Goal: Information Seeking & Learning: Learn about a topic

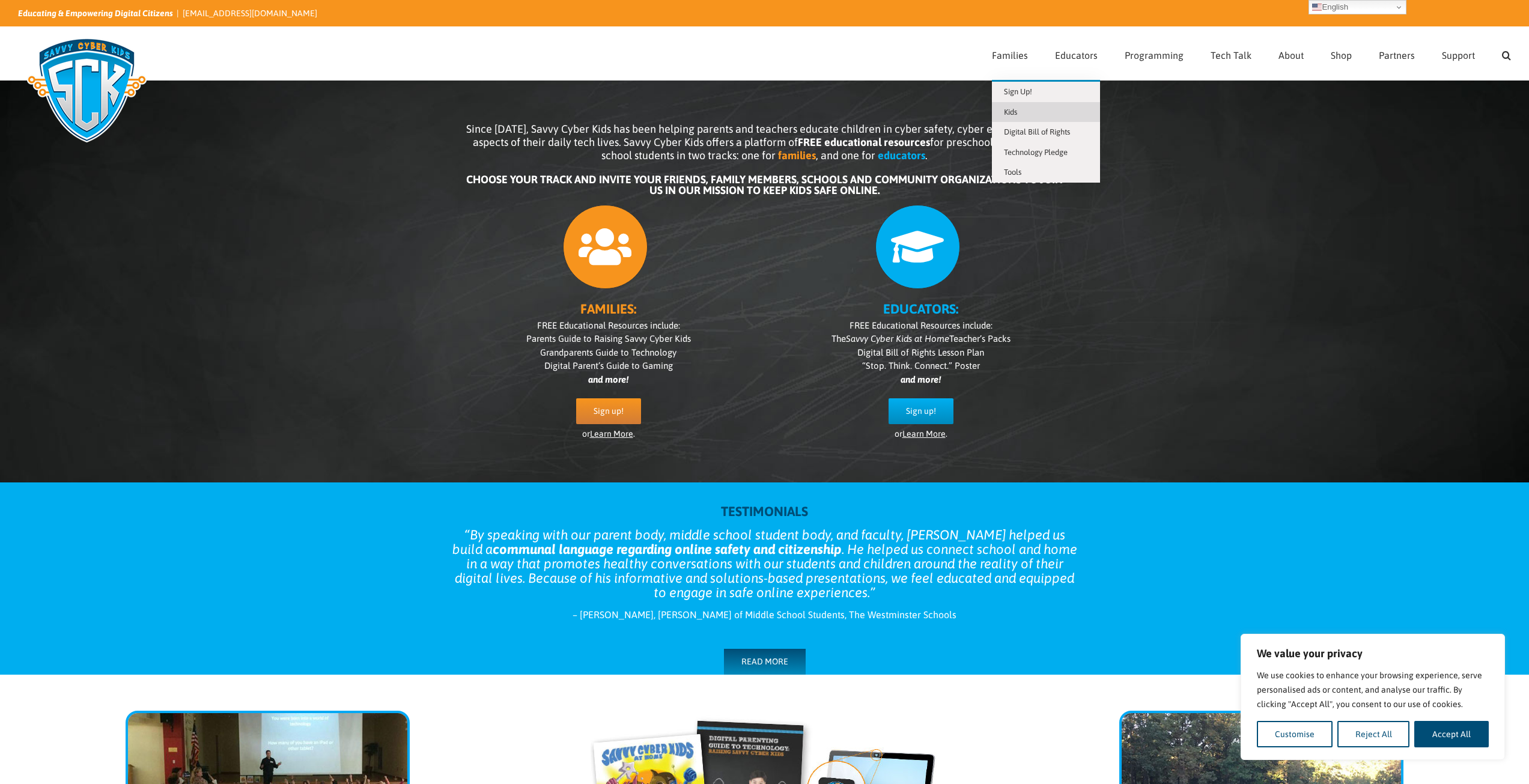
click at [1012, 110] on span "Kids" at bounding box center [1010, 112] width 13 height 9
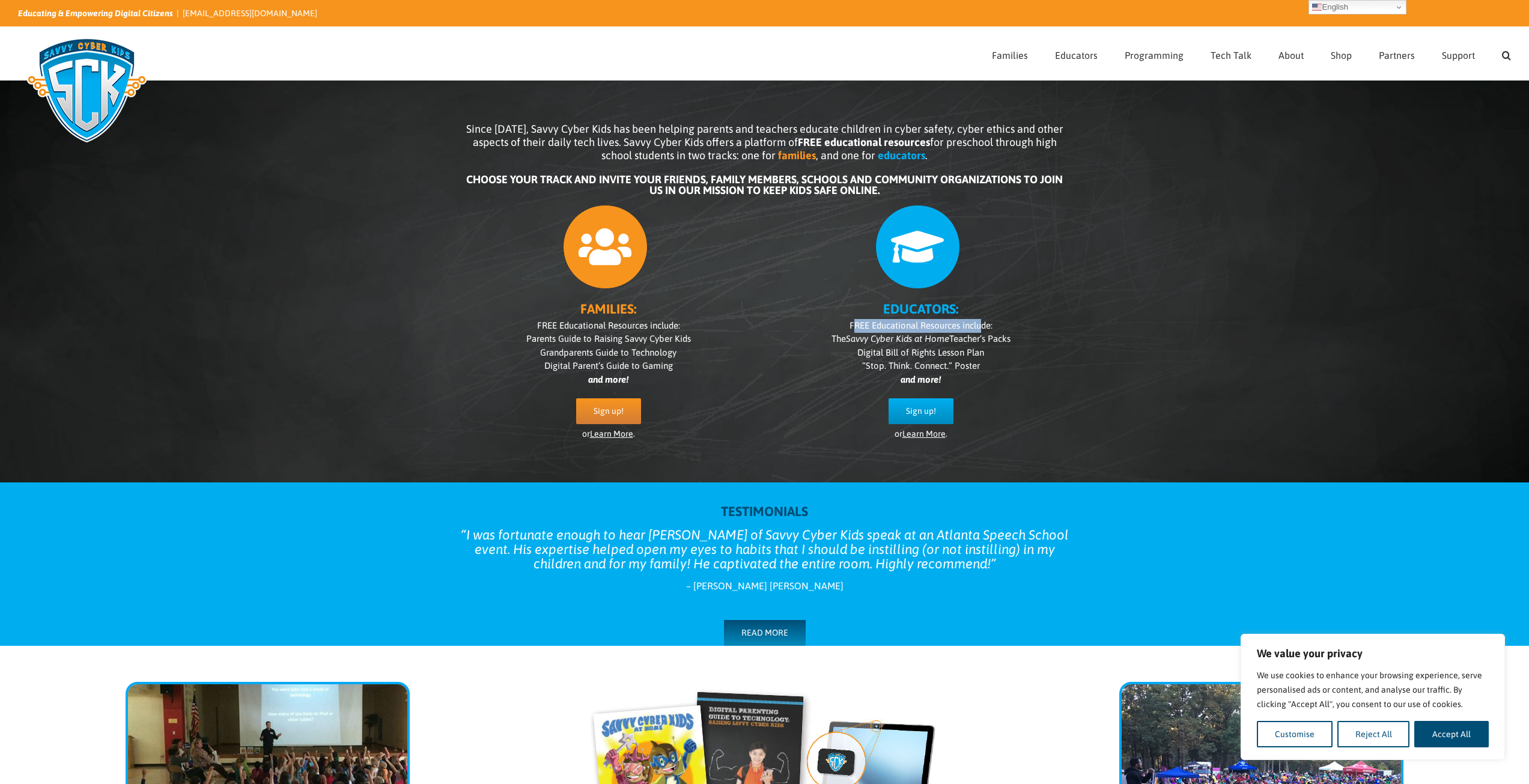
drag, startPoint x: 852, startPoint y: 323, endPoint x: 985, endPoint y: 328, distance: 133.1
click at [985, 328] on span "FREE Educational Resources include:" at bounding box center [921, 325] width 143 height 10
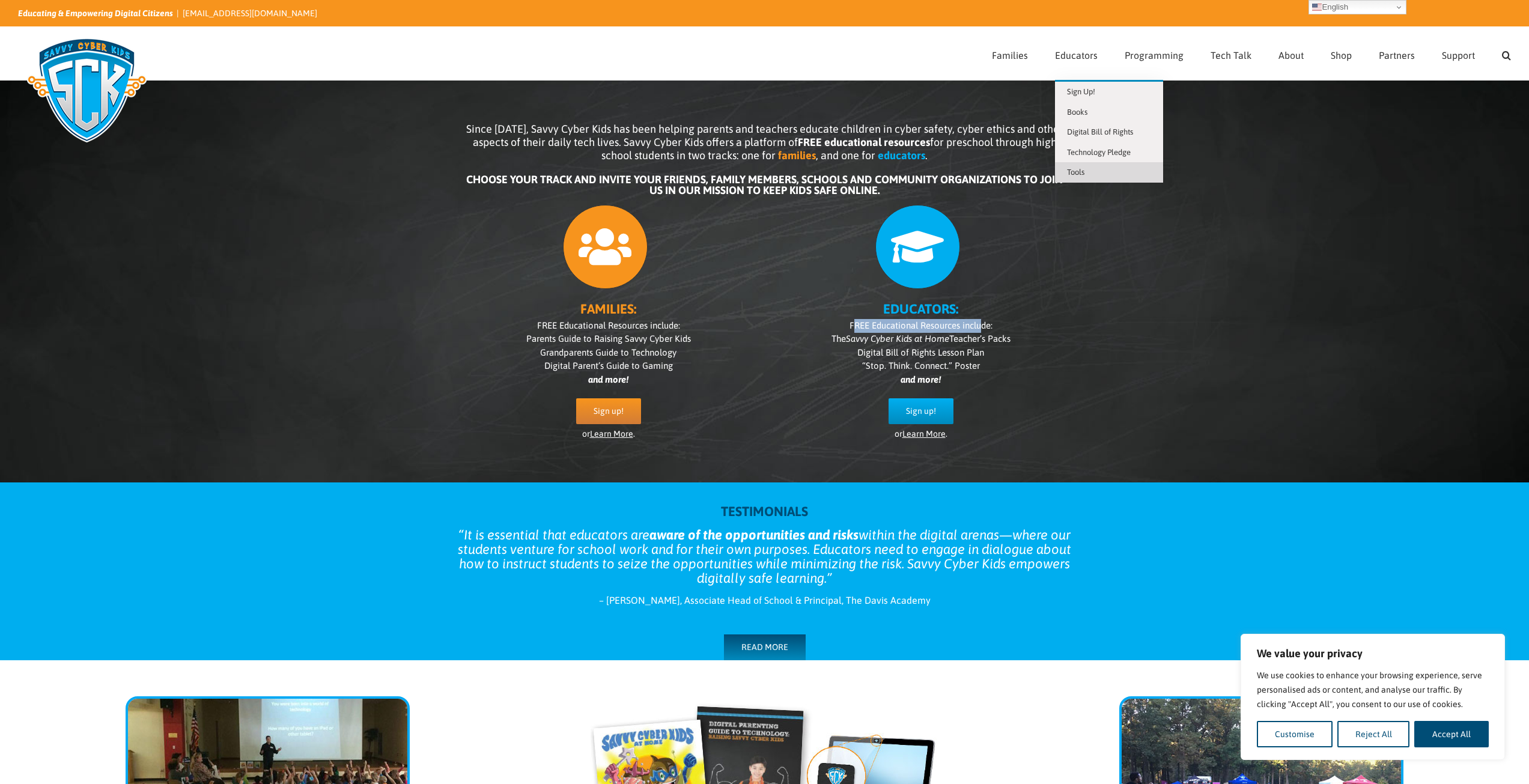
click at [1098, 174] on link "Tools" at bounding box center [1109, 172] width 108 height 20
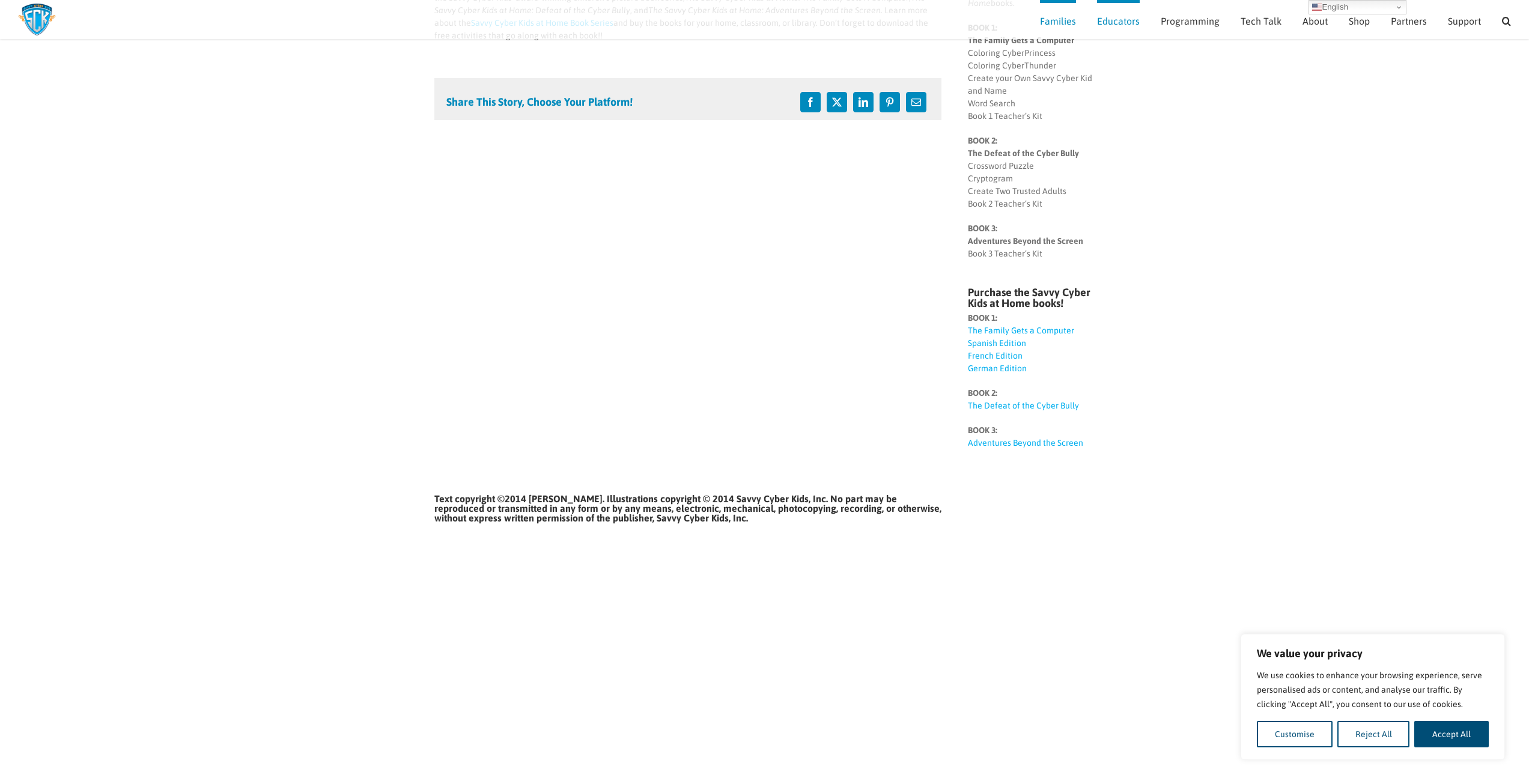
scroll to position [231, 0]
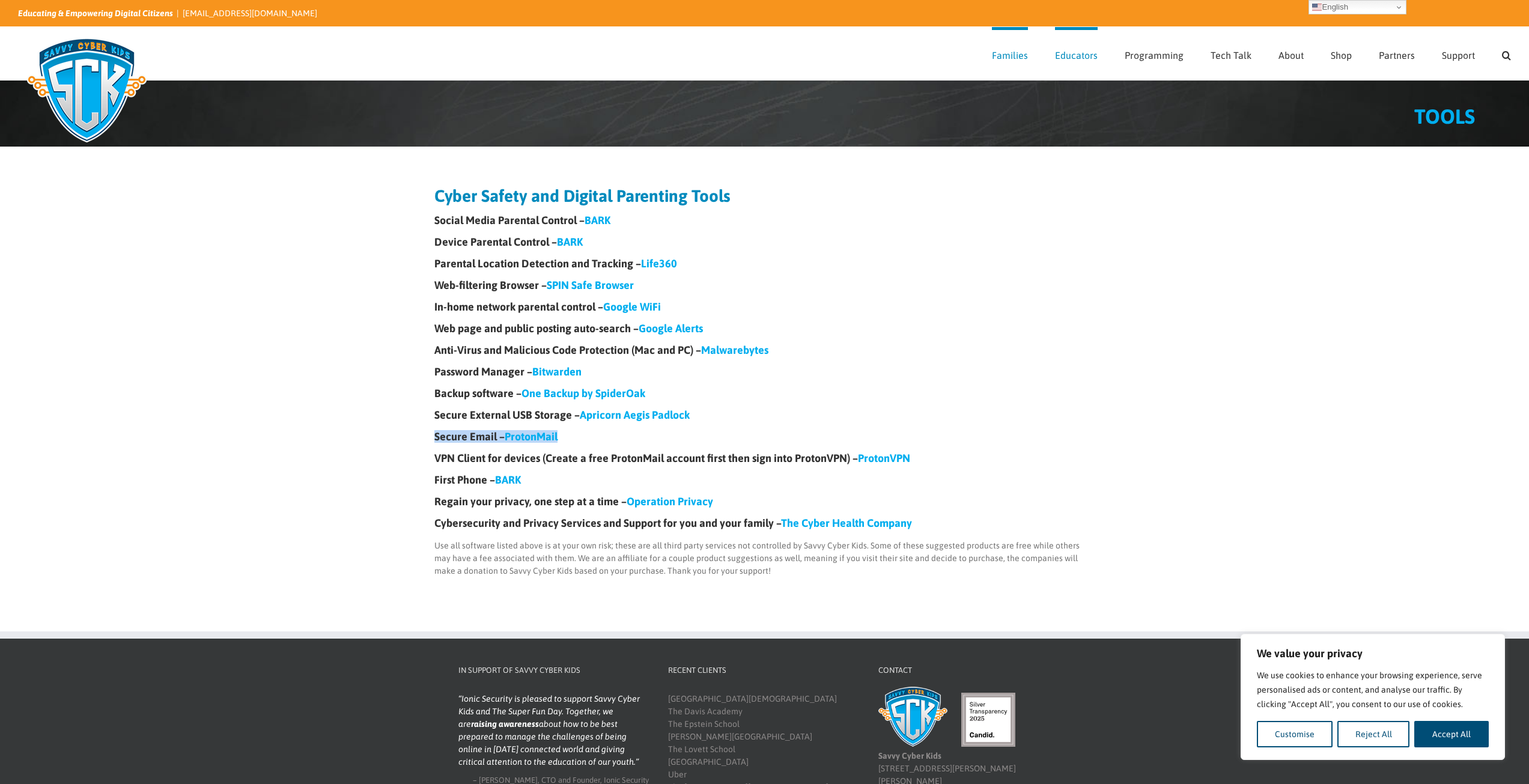
drag, startPoint x: 570, startPoint y: 437, endPoint x: 429, endPoint y: 439, distance: 141.0
click at [429, 439] on div "Cyber Safety and Digital Parenting Tools Social Media Parental Control – BARK D…" at bounding box center [764, 377] width 1529 height 461
click at [395, 429] on div "Cyber Safety and Digital Parenting Tools Social Media Parental Control – BARK D…" at bounding box center [764, 377] width 1529 height 461
drag, startPoint x: 418, startPoint y: 354, endPoint x: 823, endPoint y: 353, distance: 405.0
click at [823, 353] on div "Cyber Safety and Digital Parenting Tools Social Media Parental Control – BARK D…" at bounding box center [764, 377] width 1529 height 461
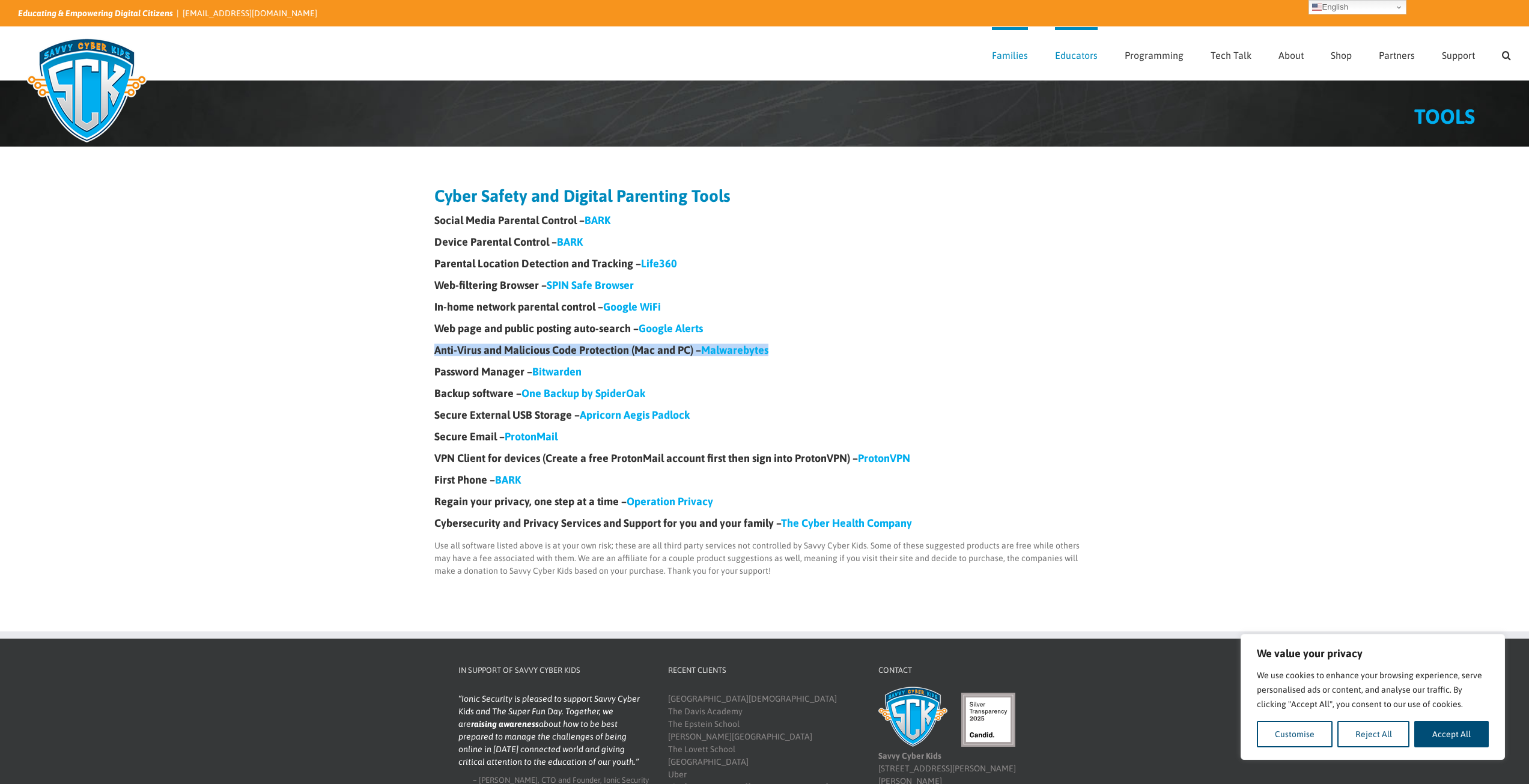
click at [832, 351] on h4 "Anti-Virus and Malicious Code Protection (Mac and PC) – Malwarebytes" at bounding box center [765, 350] width 661 height 11
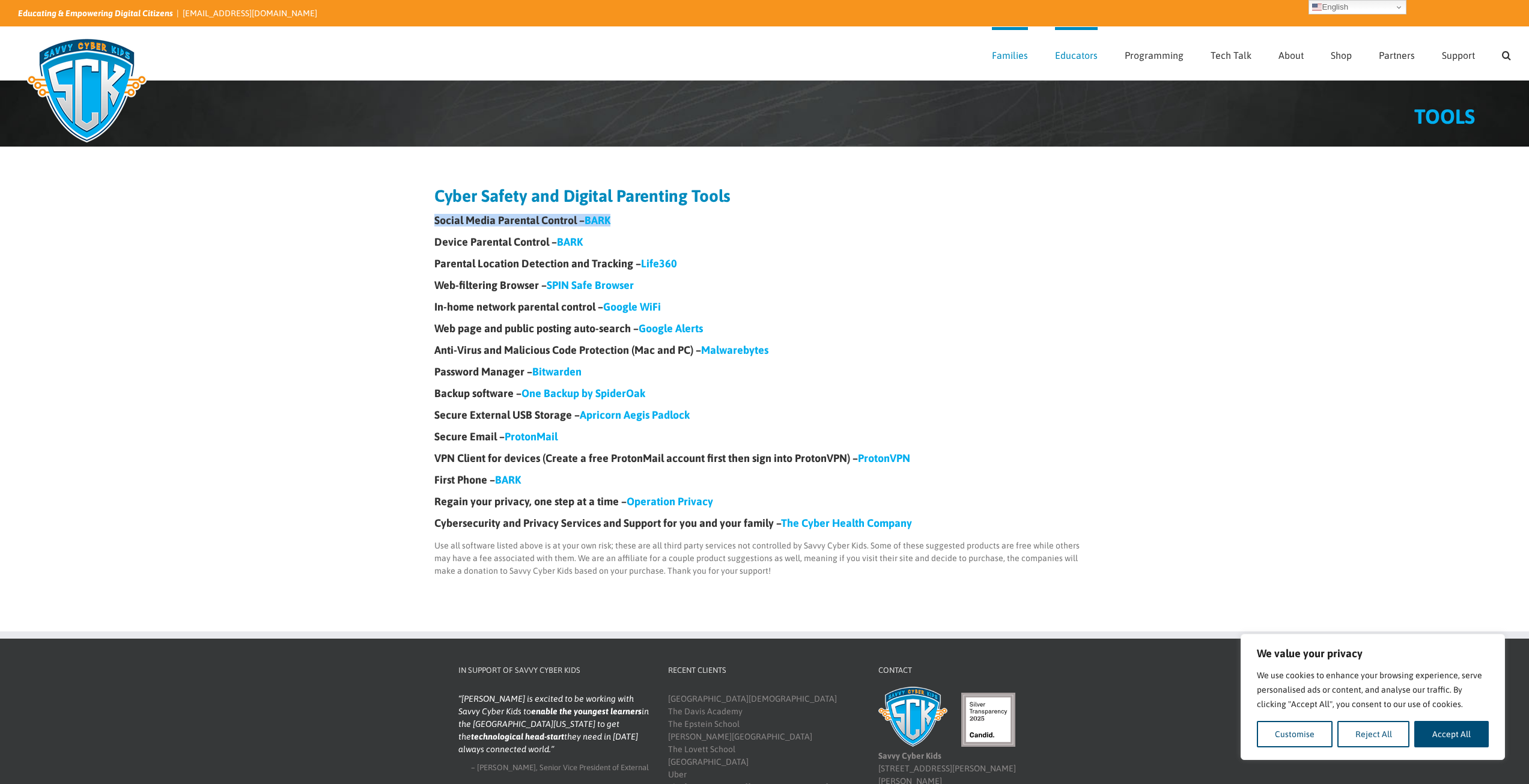
drag, startPoint x: 435, startPoint y: 219, endPoint x: 612, endPoint y: 223, distance: 177.0
click at [612, 223] on h4 "Social Media Parental Control – BARK" at bounding box center [765, 220] width 661 height 11
